Goal: Information Seeking & Learning: Check status

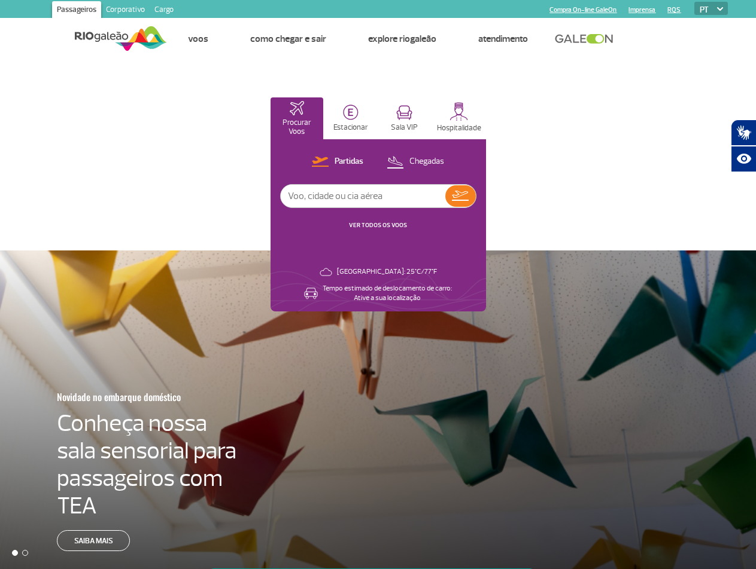
click at [380, 225] on link "VER TODOS OS VOOS" at bounding box center [378, 225] width 58 height 8
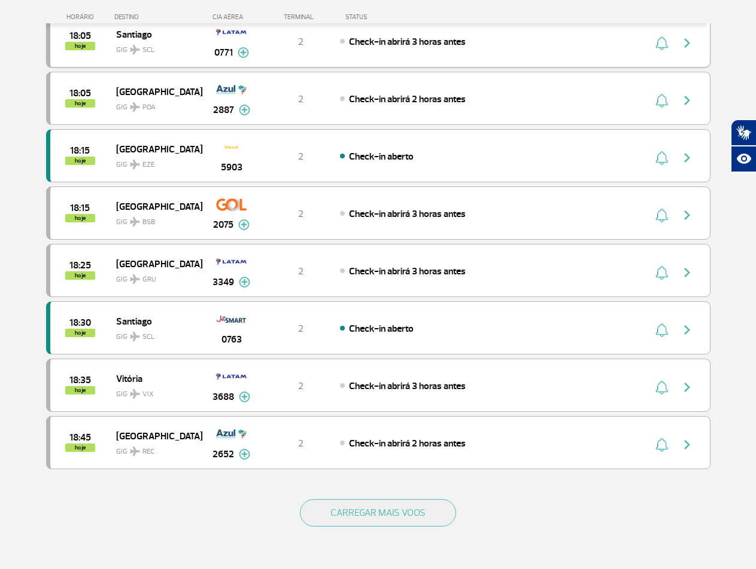
scroll to position [897, 0]
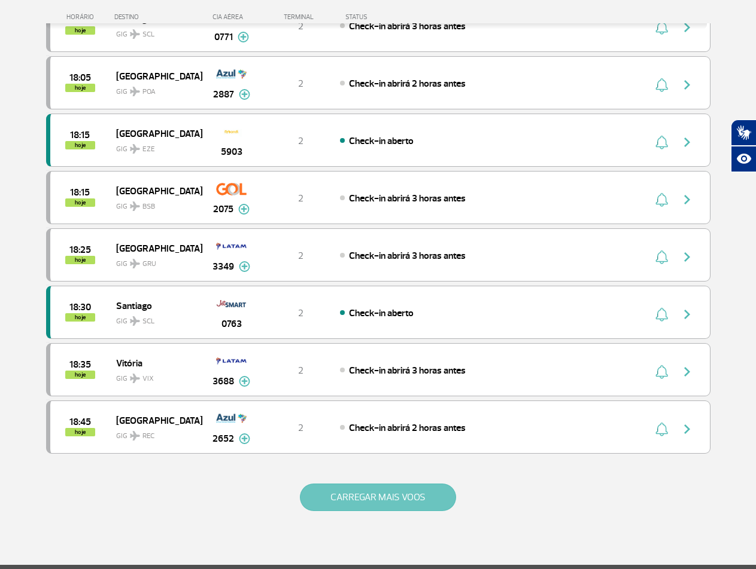
click at [389, 495] on button "CARREGAR MAIS VOOS" at bounding box center [378, 498] width 156 height 28
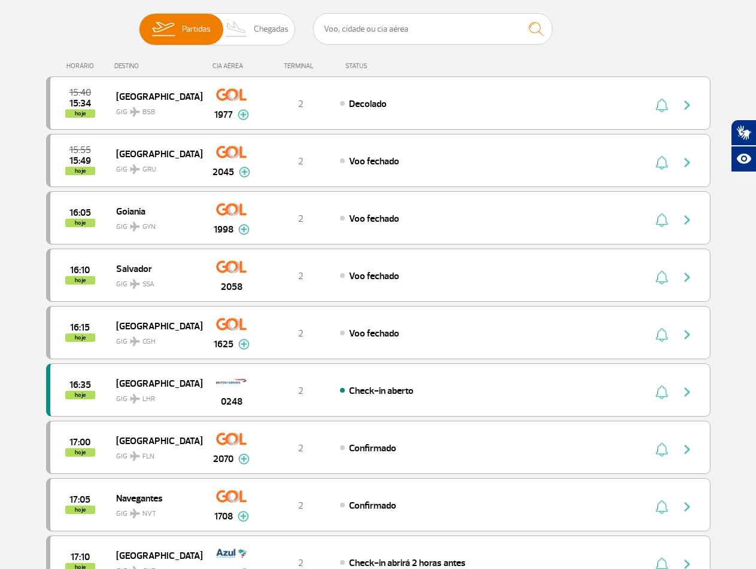
scroll to position [0, 0]
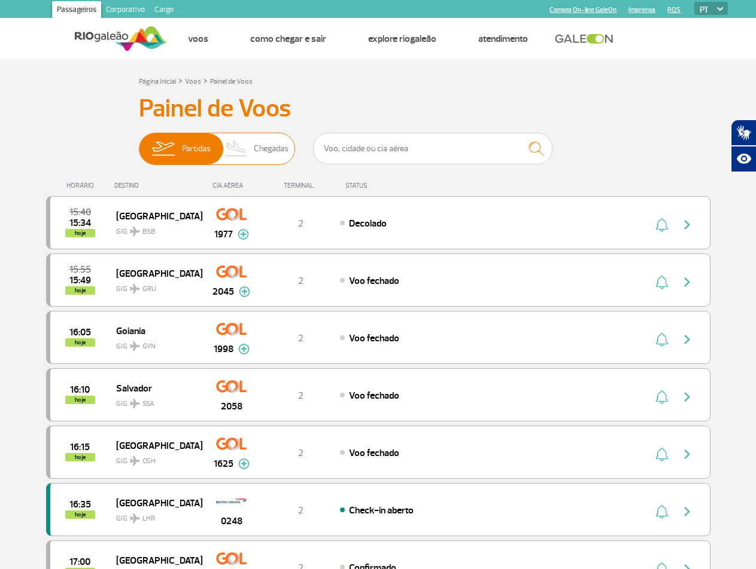
click at [266, 137] on span "Chegadas" at bounding box center [271, 148] width 35 height 31
click at [139, 143] on input "Partidas Chegadas" at bounding box center [139, 143] width 0 height 0
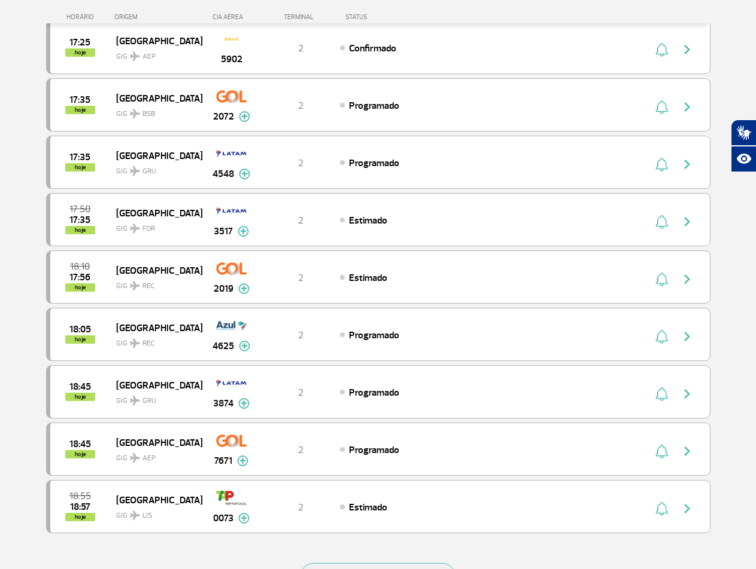
scroll to position [837, 0]
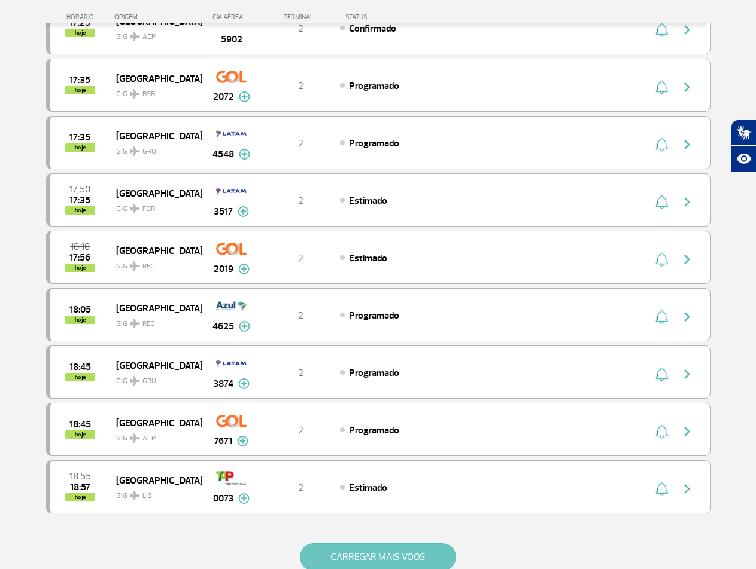
click at [358, 553] on button "CARREGAR MAIS VOOS" at bounding box center [378, 558] width 156 height 28
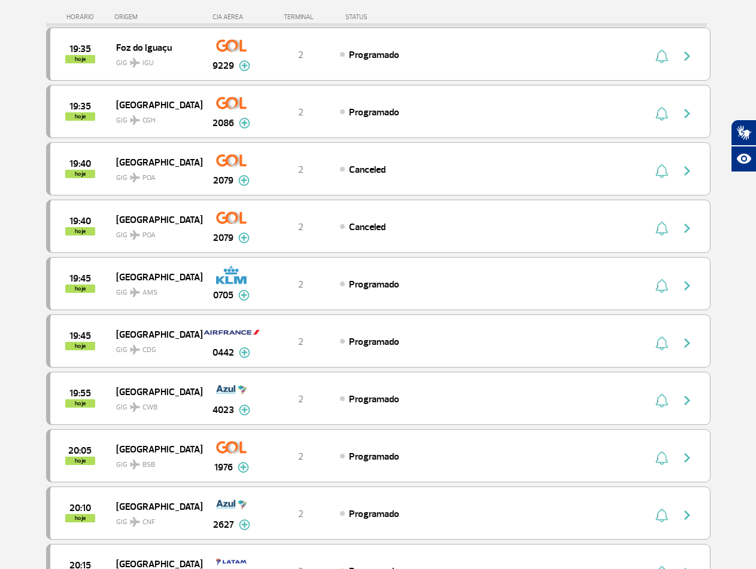
scroll to position [1675, 0]
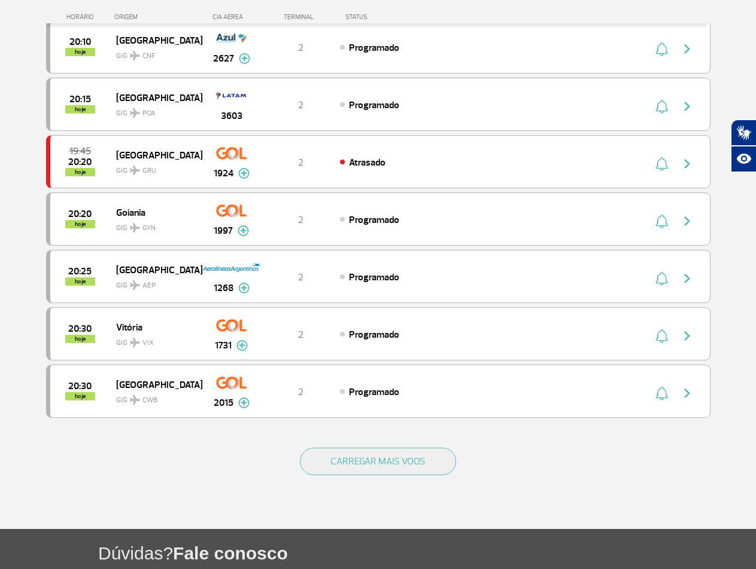
scroll to position [2094, 0]
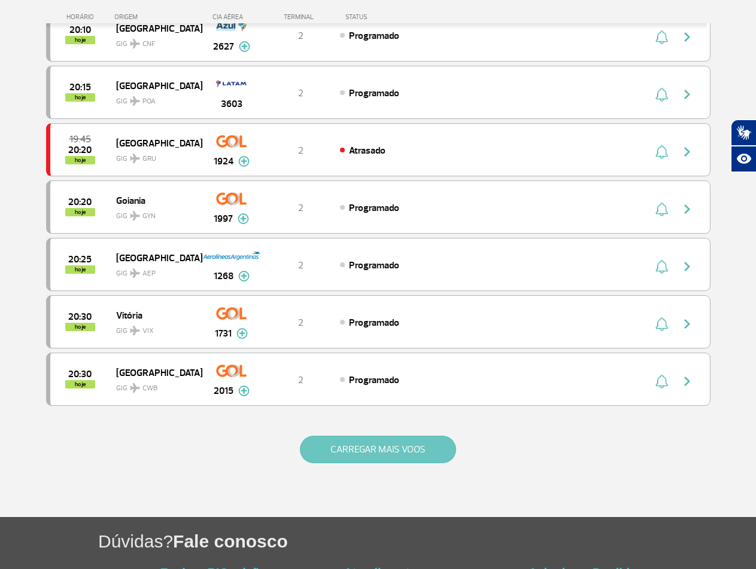
click at [356, 450] on button "CARREGAR MAIS VOOS" at bounding box center [378, 450] width 156 height 28
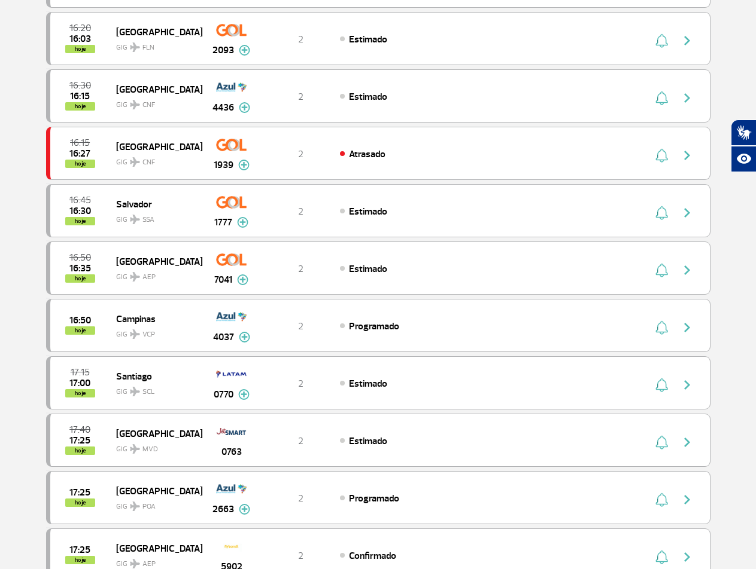
scroll to position [0, 0]
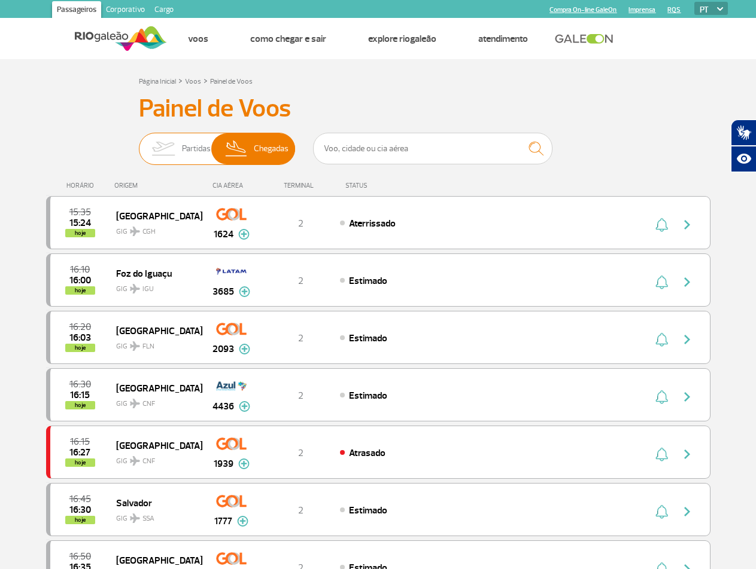
click at [182, 153] on span "Partidas" at bounding box center [196, 148] width 29 height 31
click at [139, 143] on input "Partidas Chegadas" at bounding box center [139, 143] width 0 height 0
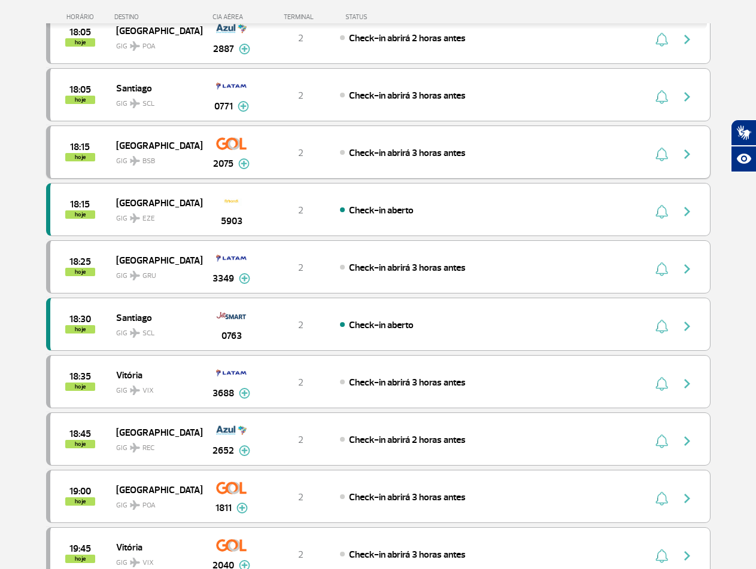
scroll to position [538, 0]
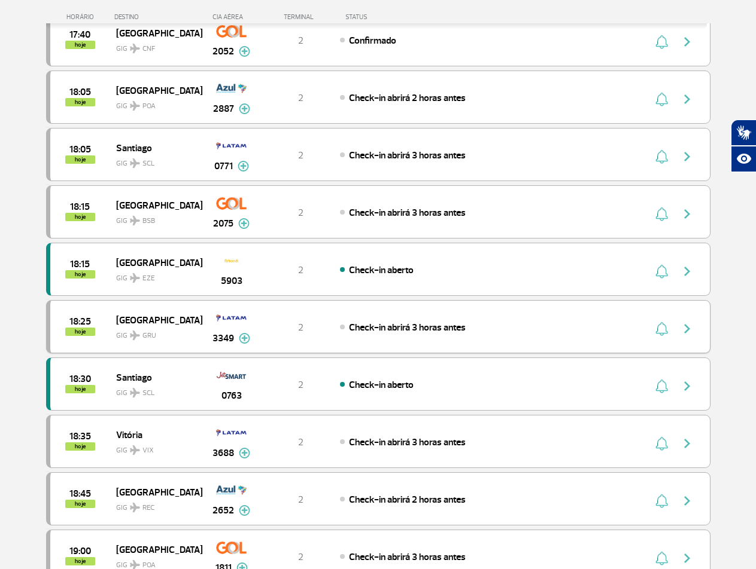
drag, startPoint x: 42, startPoint y: 126, endPoint x: 161, endPoint y: 312, distance: 220.4
click at [572, 386] on div "Página Inicial > Voos > Painel de Voos Painel de Voos Partidas Chegadas 16:35 1…" at bounding box center [378, 229] width 682 height 1389
click at [9, 273] on section "Página Inicial > Voos > Painel de Voos Painel de Voos Partidas Chegadas 16:35 1…" at bounding box center [378, 222] width 756 height 1403
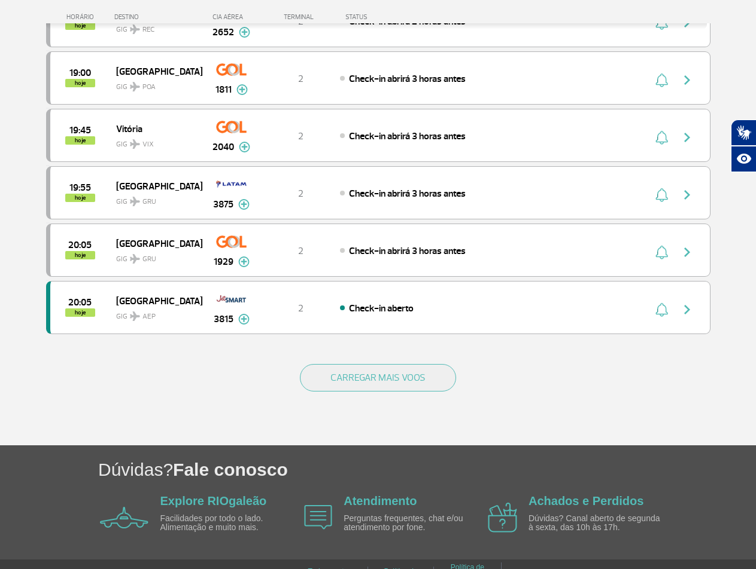
scroll to position [1051, 0]
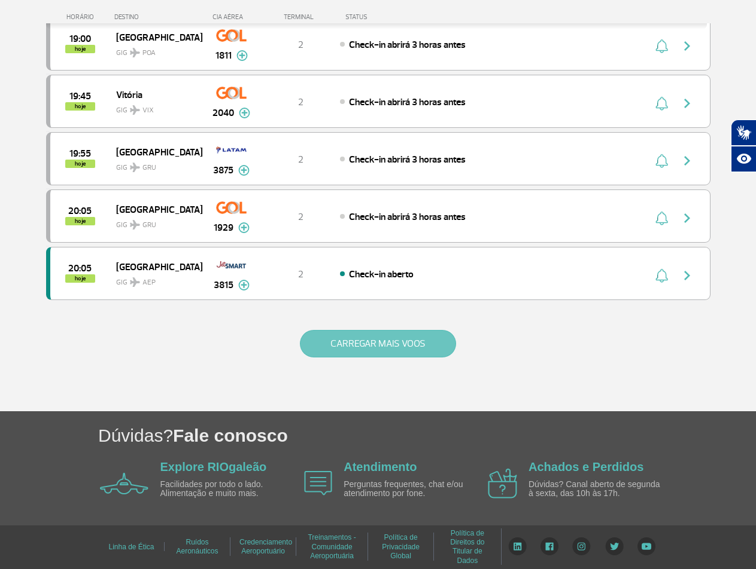
click at [420, 351] on button "CARREGAR MAIS VOOS" at bounding box center [378, 344] width 156 height 28
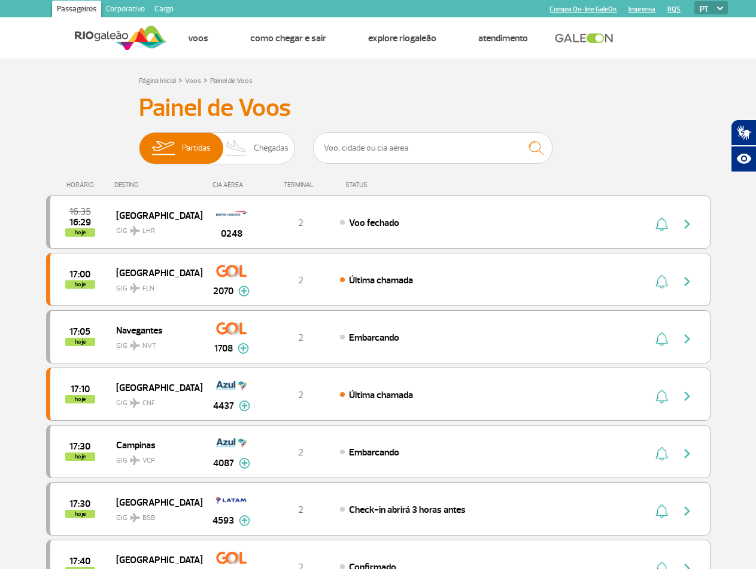
scroll to position [0, 0]
